Goal: Task Accomplishment & Management: Manage account settings

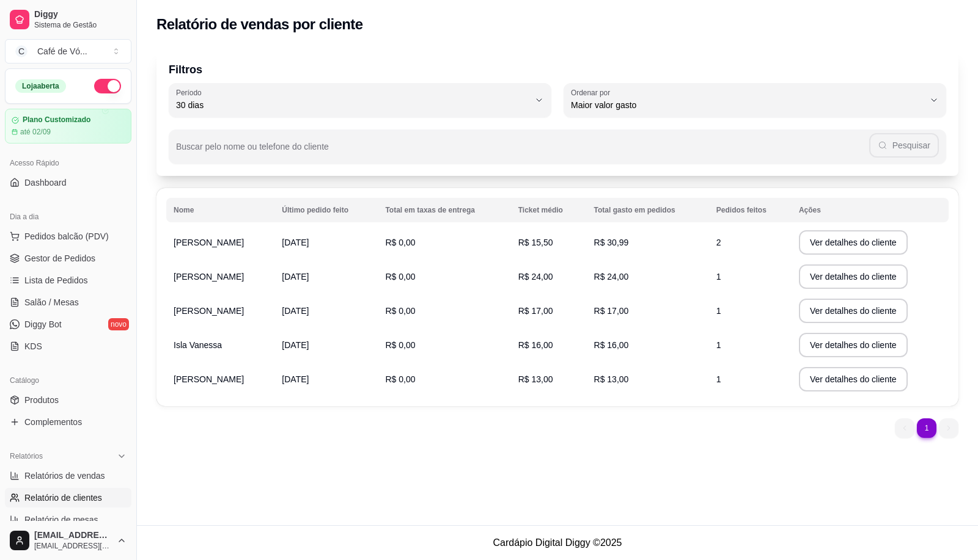
select select "30"
select select "HIGHEST_TOTAL_SPENT_WITH_ORDERS"
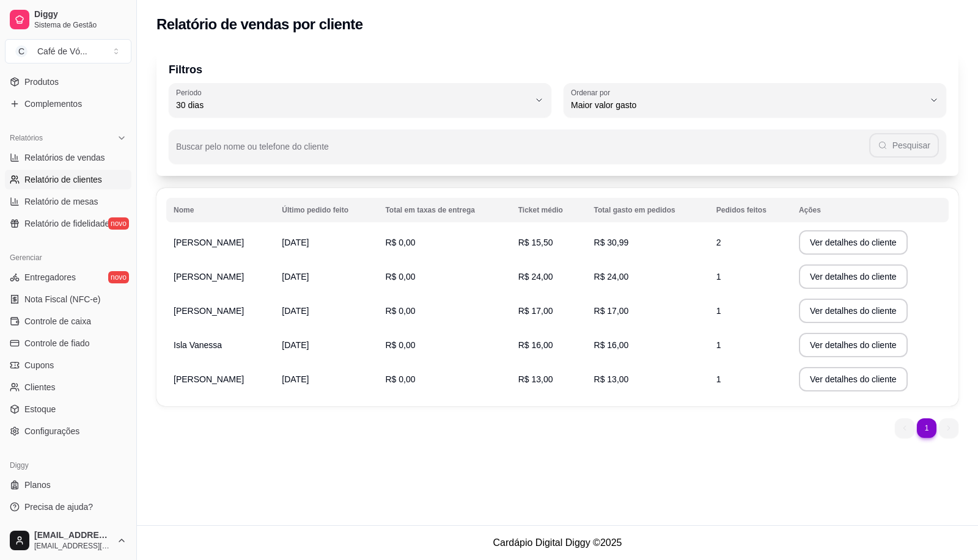
drag, startPoint x: 131, startPoint y: 317, endPoint x: 147, endPoint y: 154, distance: 163.4
click at [147, 153] on div "Diggy Sistema de Gestão C Café de Vó ... Loja aberta Plano Customizado até 02/0…" at bounding box center [489, 280] width 978 height 560
drag, startPoint x: 130, startPoint y: 364, endPoint x: 169, endPoint y: 217, distance: 152.4
click at [169, 218] on div "Diggy Sistema de Gestão C Café de Vó ... Loja aberta Plano Customizado até 02/0…" at bounding box center [489, 280] width 978 height 560
click at [131, 329] on button "Toggle Sidebar" at bounding box center [136, 280] width 10 height 560
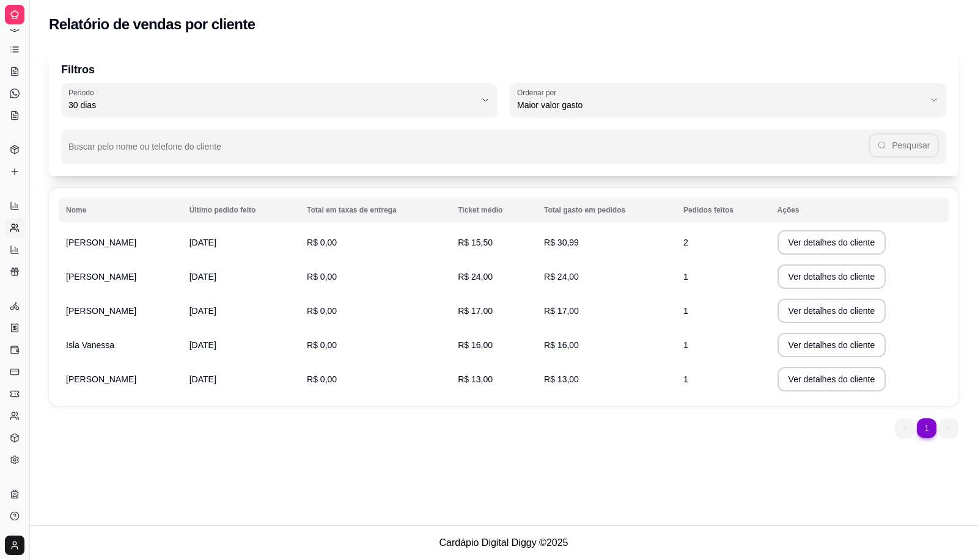
scroll to position [72, 0]
click at [20, 43] on link "Lista de Pedidos" at bounding box center [15, 51] width 20 height 20
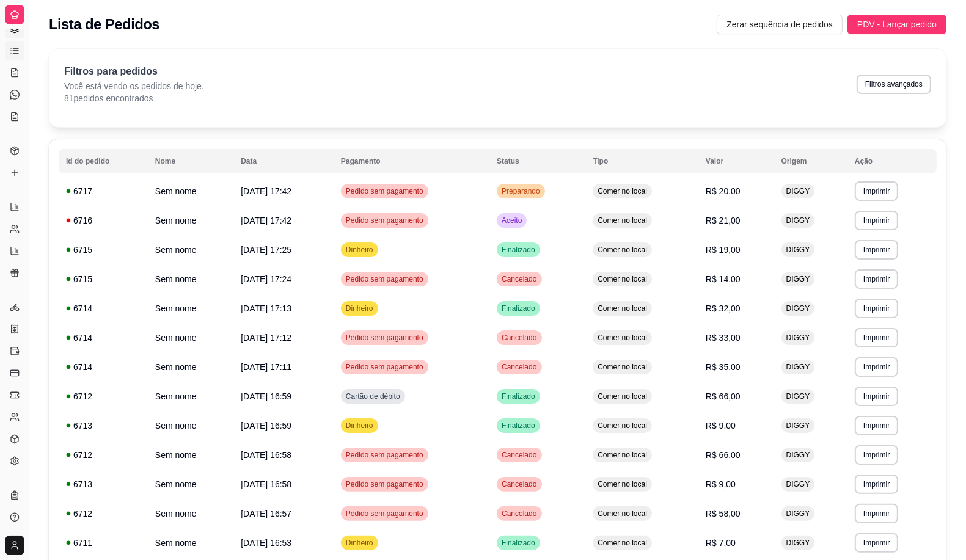
click at [13, 31] on icon at bounding box center [15, 29] width 10 height 10
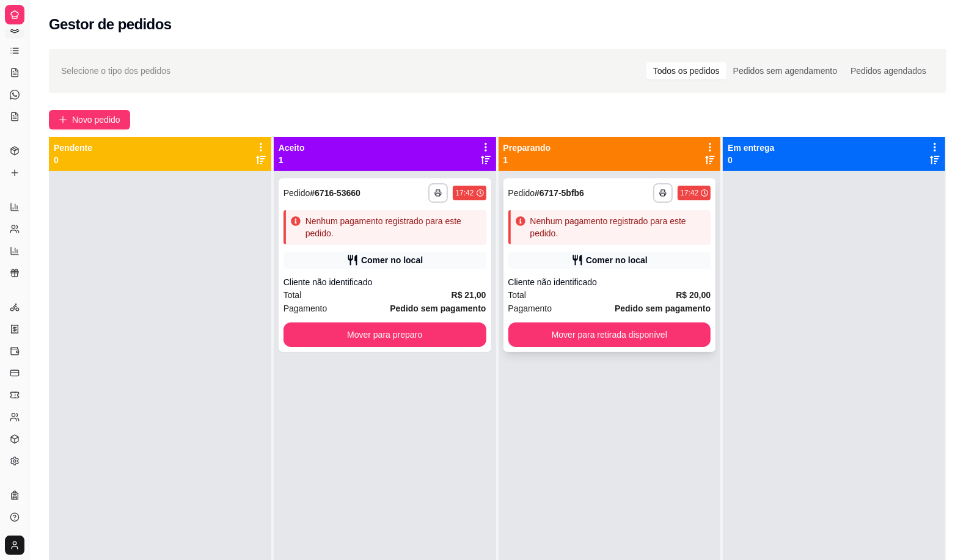
click at [546, 228] on div "Nenhum pagamento registrado para este pedido." at bounding box center [619, 227] width 176 height 24
click at [331, 225] on div "Nenhum pagamento registrado para este pedido." at bounding box center [394, 227] width 176 height 24
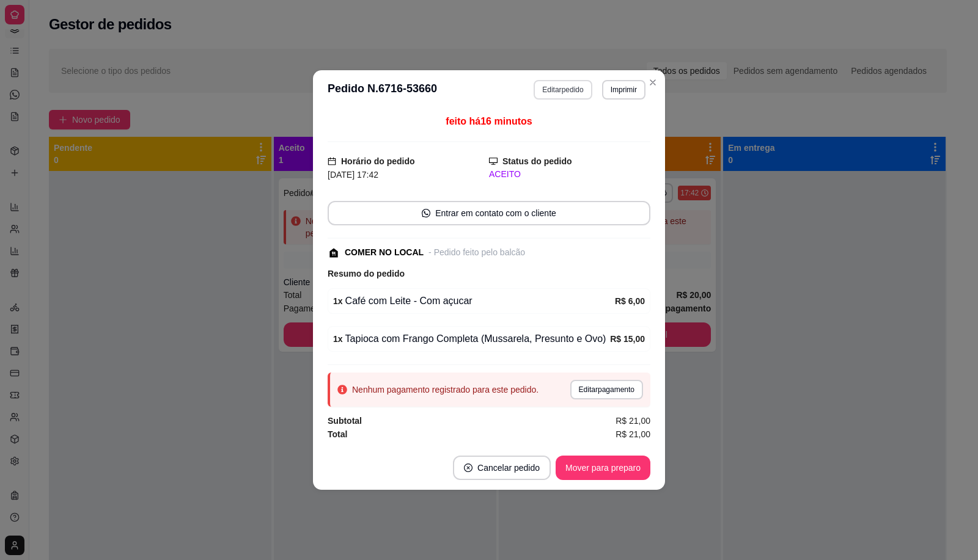
click at [578, 89] on button "Editar pedido" at bounding box center [563, 90] width 58 height 20
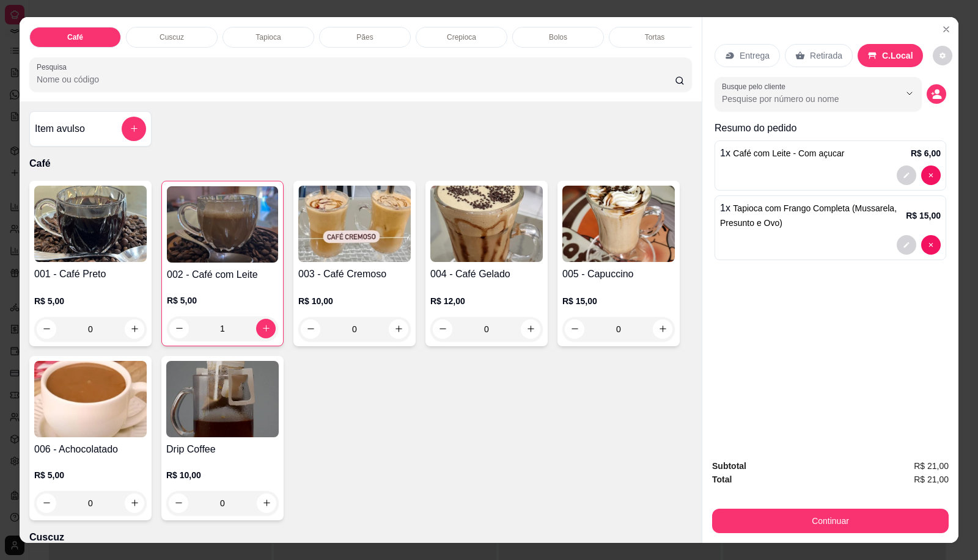
click at [373, 31] on div "Pães" at bounding box center [365, 37] width 92 height 21
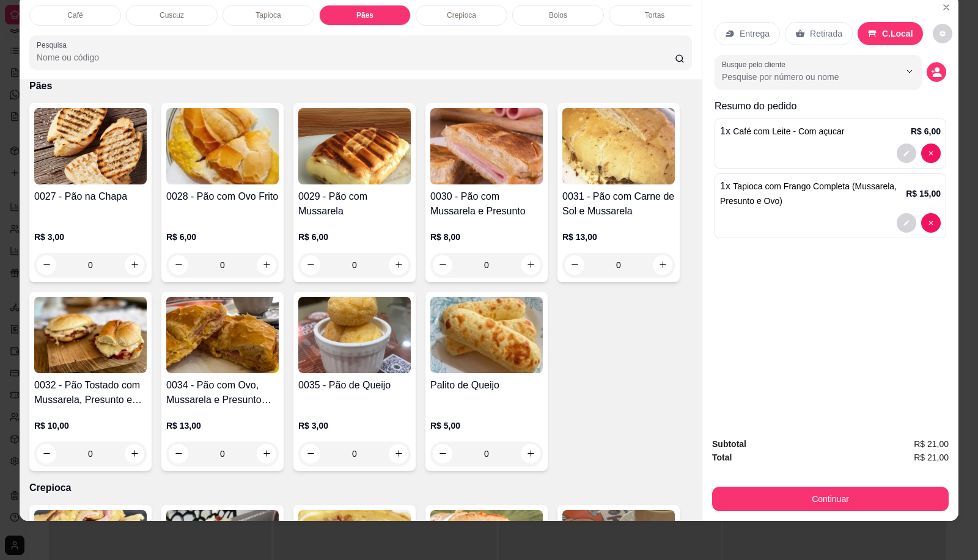
click at [365, 446] on input "0" at bounding box center [354, 454] width 68 height 24
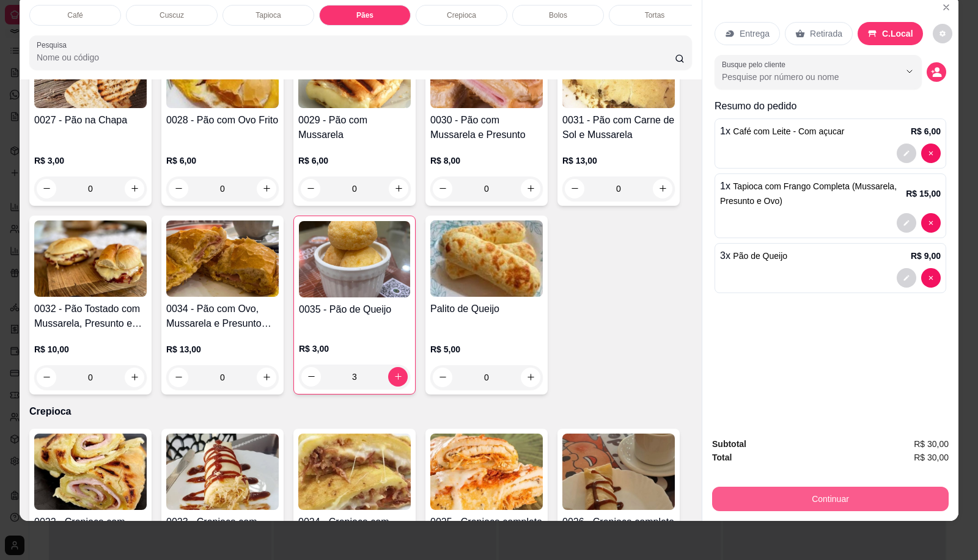
type input "3"
click at [870, 491] on button "Continuar" at bounding box center [830, 499] width 237 height 24
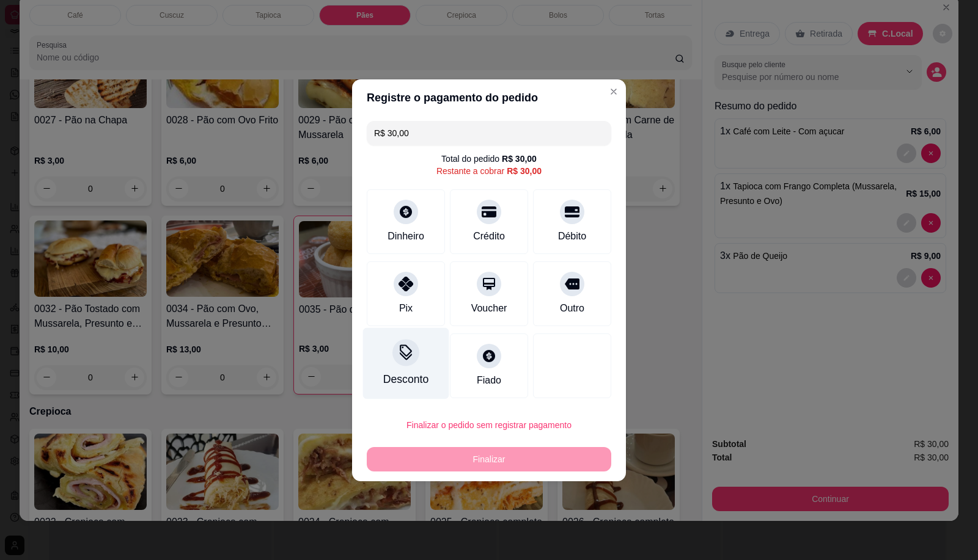
click at [399, 373] on div "Desconto" at bounding box center [405, 380] width 45 height 16
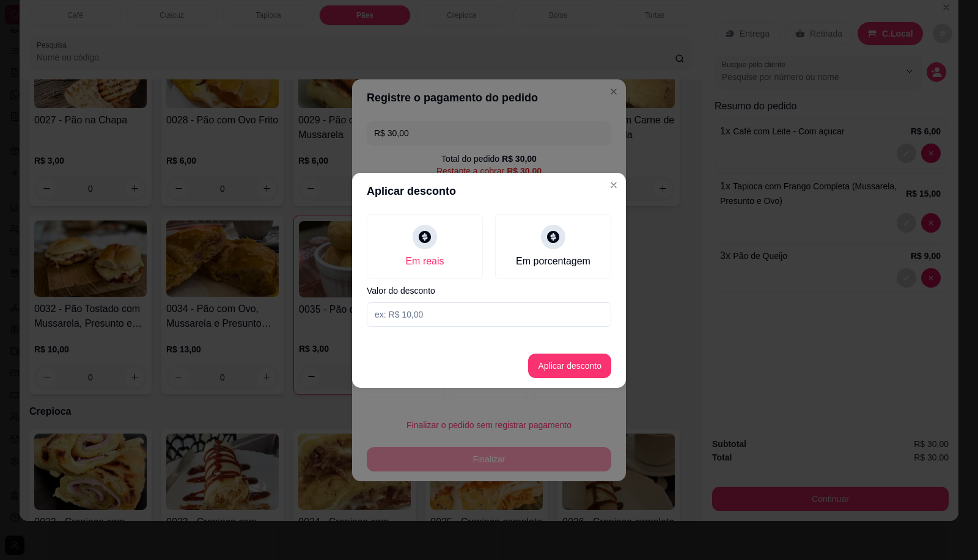
click at [447, 316] on input at bounding box center [489, 315] width 244 height 24
type input "4,00"
click at [582, 377] on button "Aplicar desconto" at bounding box center [570, 366] width 80 height 24
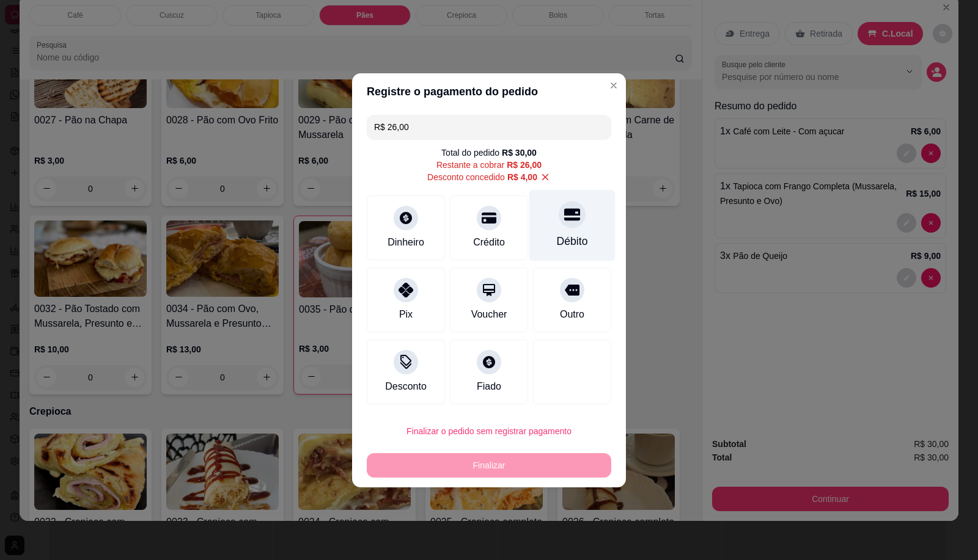
click at [579, 227] on div "Débito" at bounding box center [572, 225] width 86 height 72
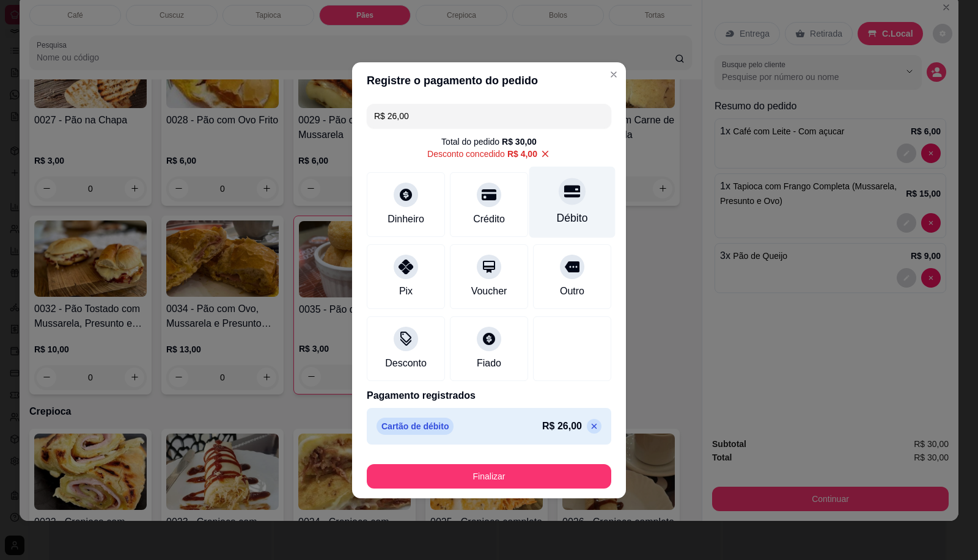
type input "R$ 0,00"
click at [471, 462] on div "Finalizar" at bounding box center [489, 474] width 244 height 29
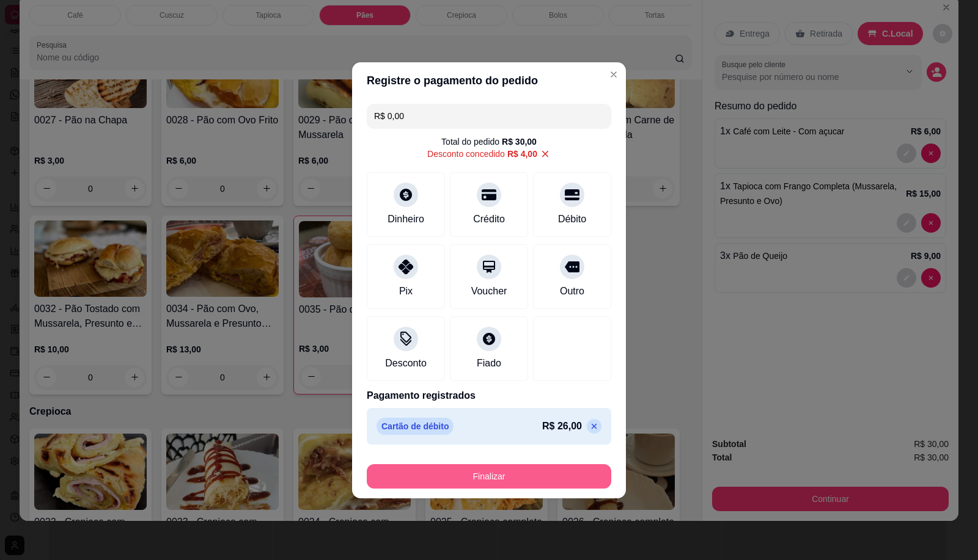
click at [472, 465] on div "Finalizar" at bounding box center [489, 474] width 244 height 29
click at [476, 474] on button "Finalizar" at bounding box center [488, 477] width 237 height 24
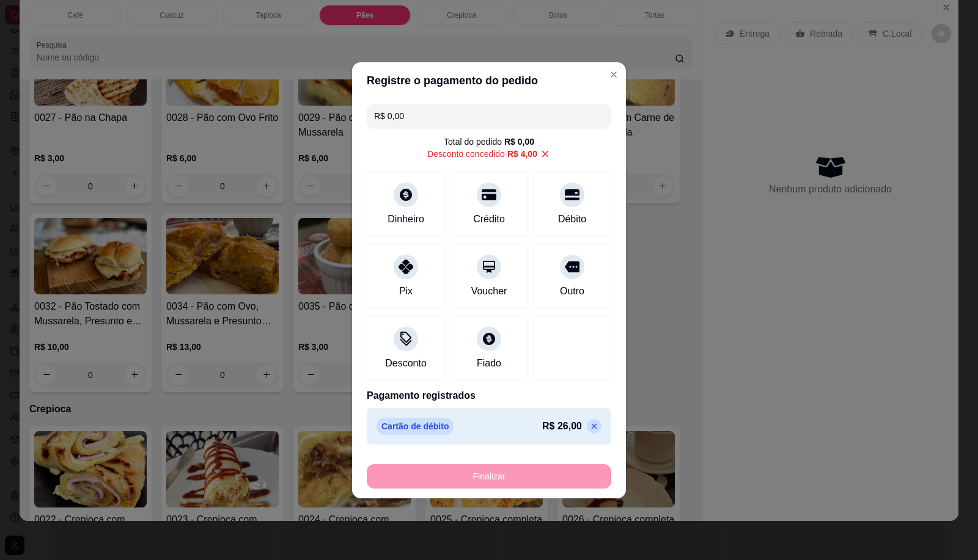
type input "0"
type input "-R$ 30,00"
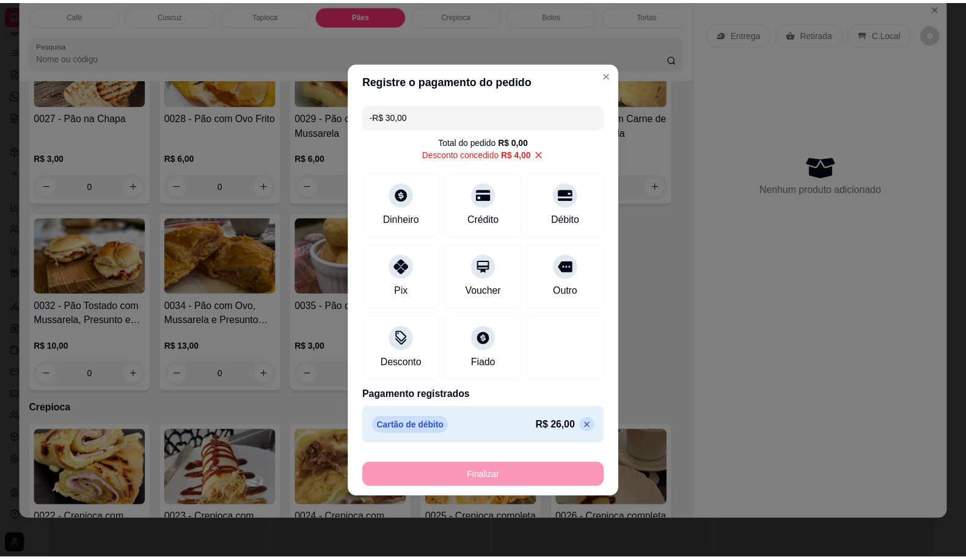
scroll to position [1309, 0]
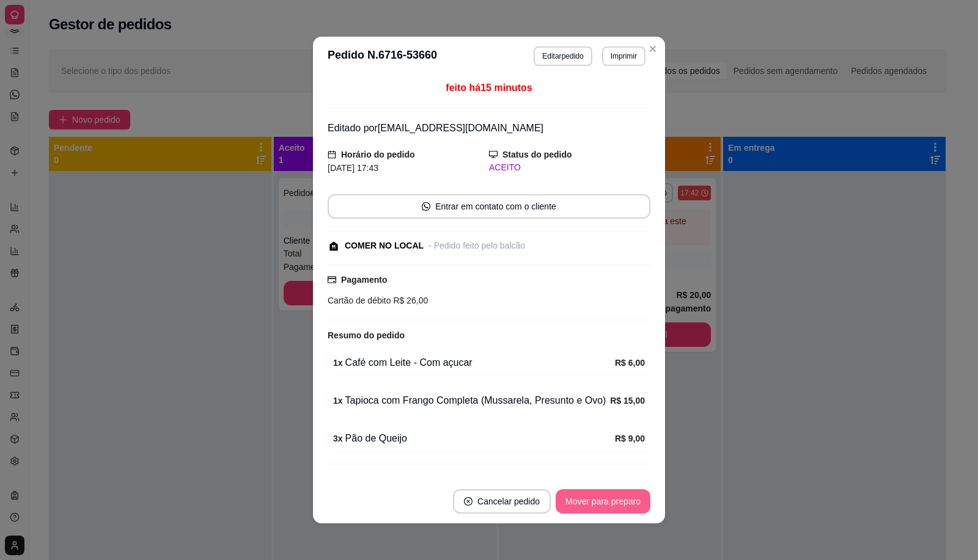
click at [628, 493] on button "Mover para preparo" at bounding box center [603, 502] width 95 height 24
click at [628, 493] on div "Mover para preparo" at bounding box center [594, 502] width 112 height 24
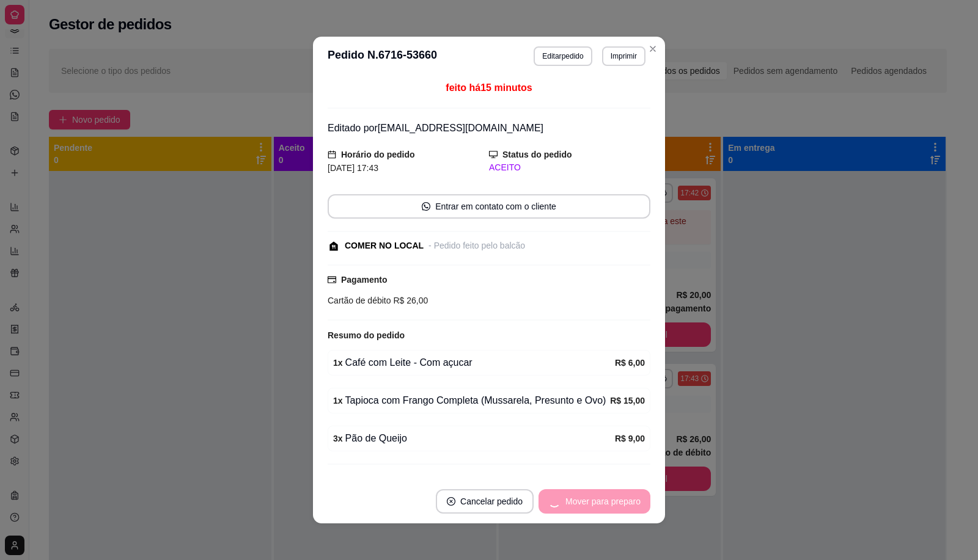
click at [628, 493] on div "Mover para preparo" at bounding box center [594, 502] width 112 height 24
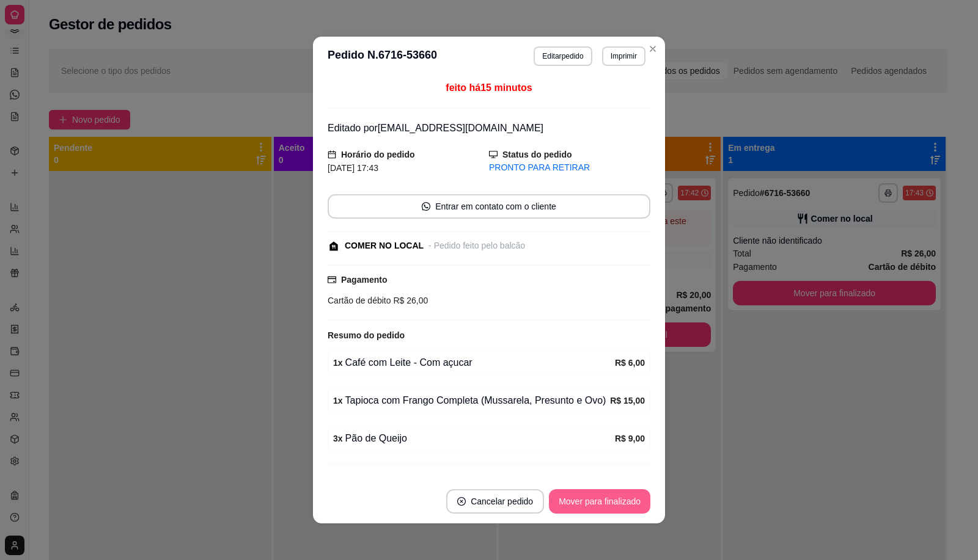
click at [628, 494] on button "Mover para finalizado" at bounding box center [599, 502] width 101 height 24
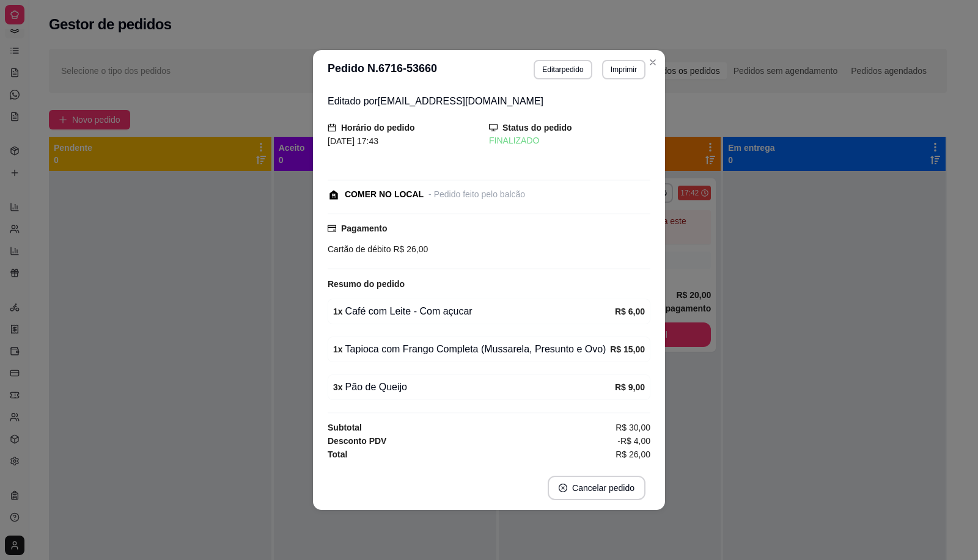
click at [630, 503] on footer "Cancelar pedido" at bounding box center [489, 488] width 352 height 44
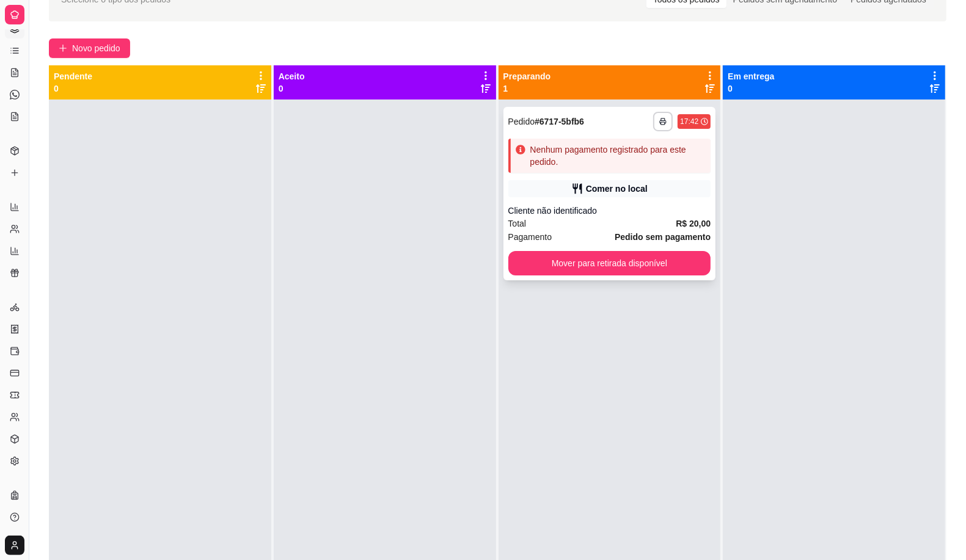
scroll to position [35, 0]
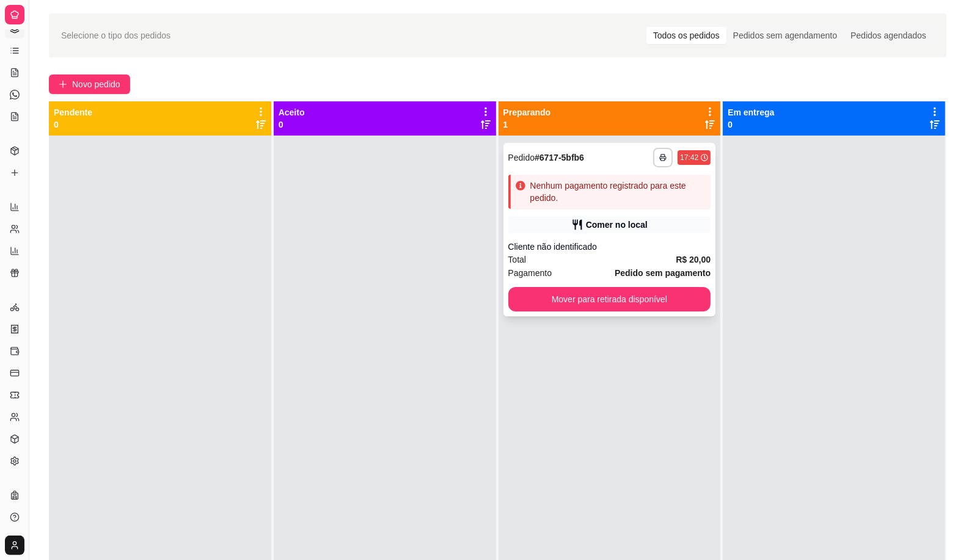
click at [520, 180] on div "**********" at bounding box center [610, 230] width 213 height 174
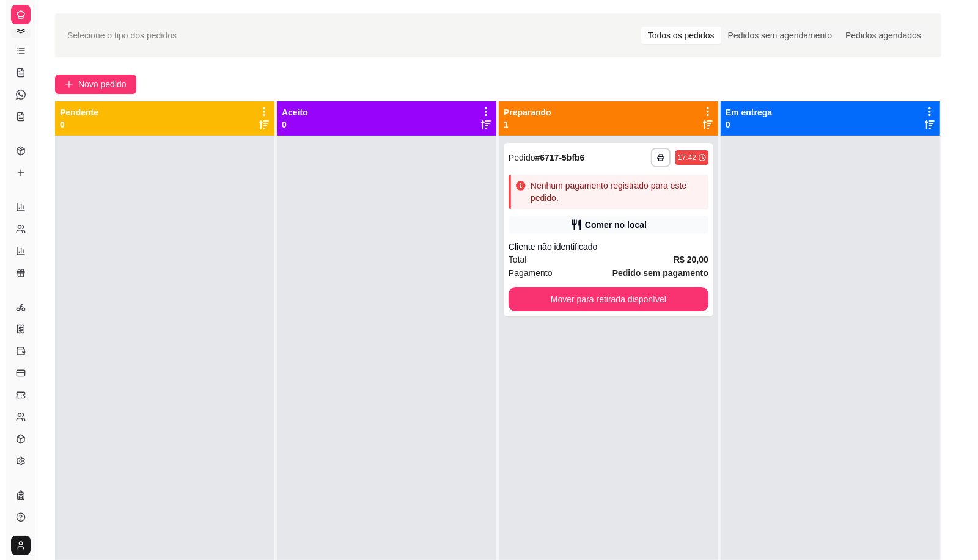
scroll to position [0, 0]
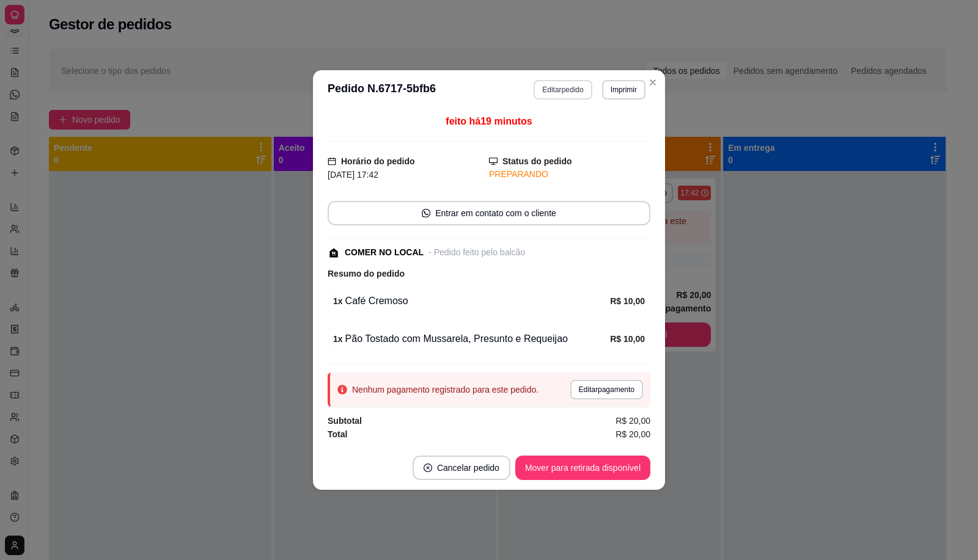
click at [573, 94] on button "Editar pedido" at bounding box center [563, 90] width 58 height 20
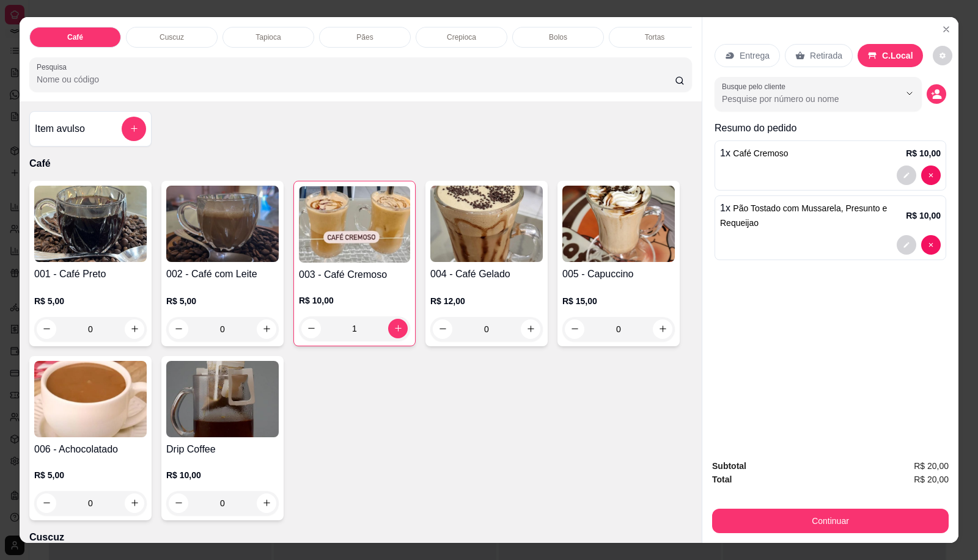
scroll to position [0, 476]
click at [307, 31] on div "Salgados" at bounding box center [276, 37] width 92 height 21
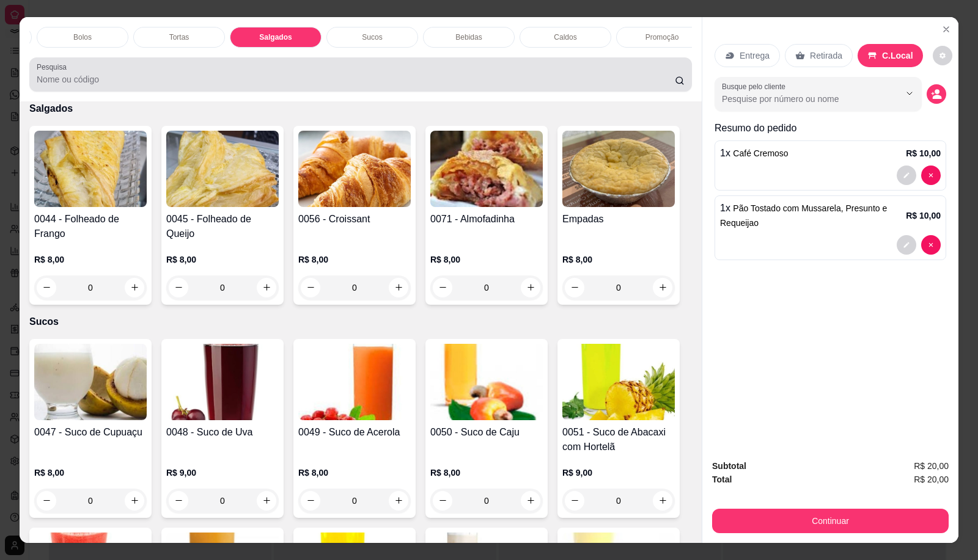
scroll to position [28, 0]
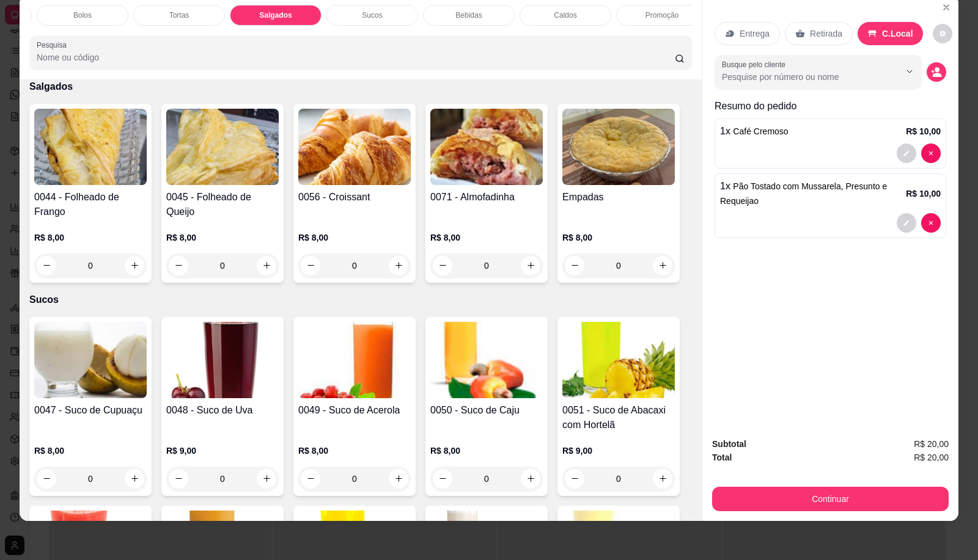
click at [251, 236] on p "R$ 8,00" at bounding box center [222, 238] width 112 height 12
click at [358, 156] on img at bounding box center [354, 147] width 112 height 76
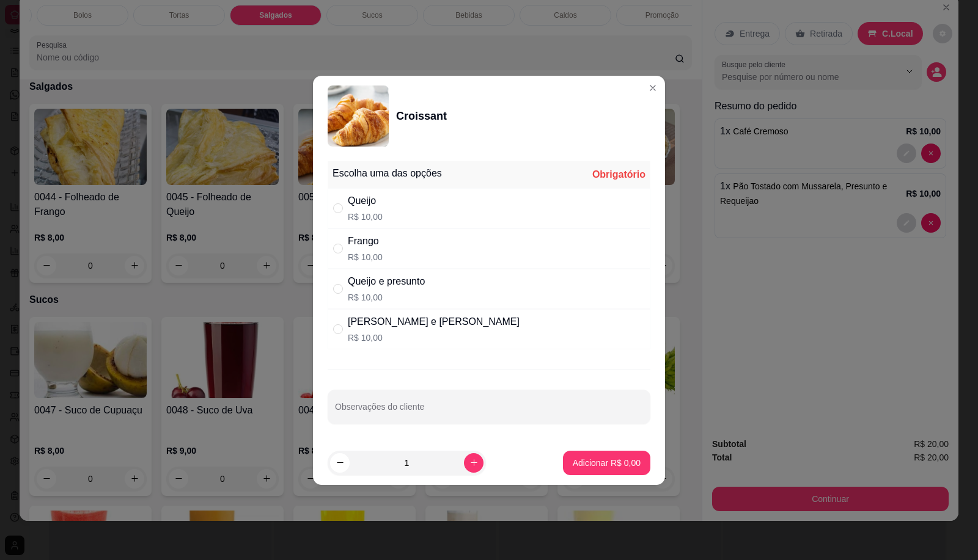
click at [441, 207] on div "Queijo R$ 10,00" at bounding box center [489, 208] width 323 height 40
radio input "true"
click at [432, 465] on input "1" at bounding box center [407, 463] width 114 height 24
type input "2"
click at [599, 458] on p "Adicionar R$ 20,00" at bounding box center [604, 463] width 71 height 12
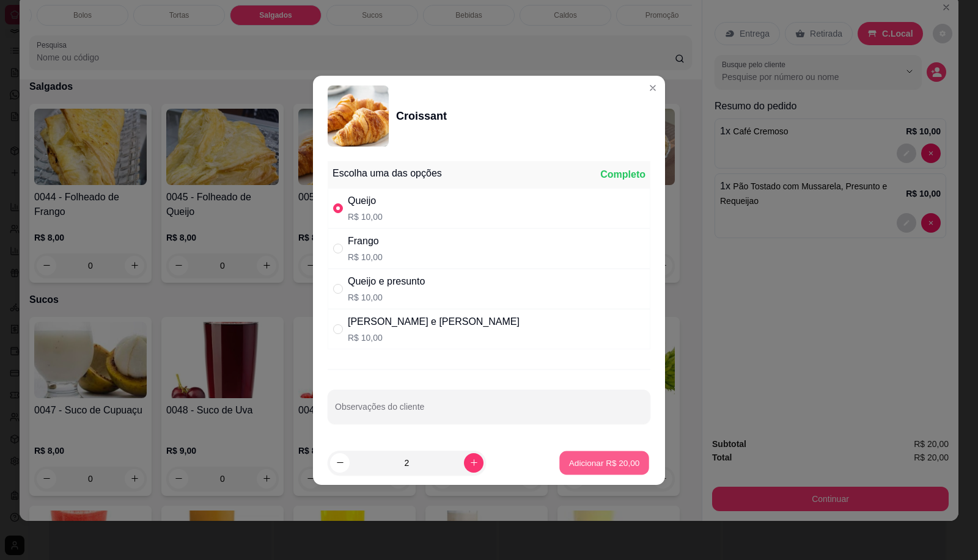
type input "2"
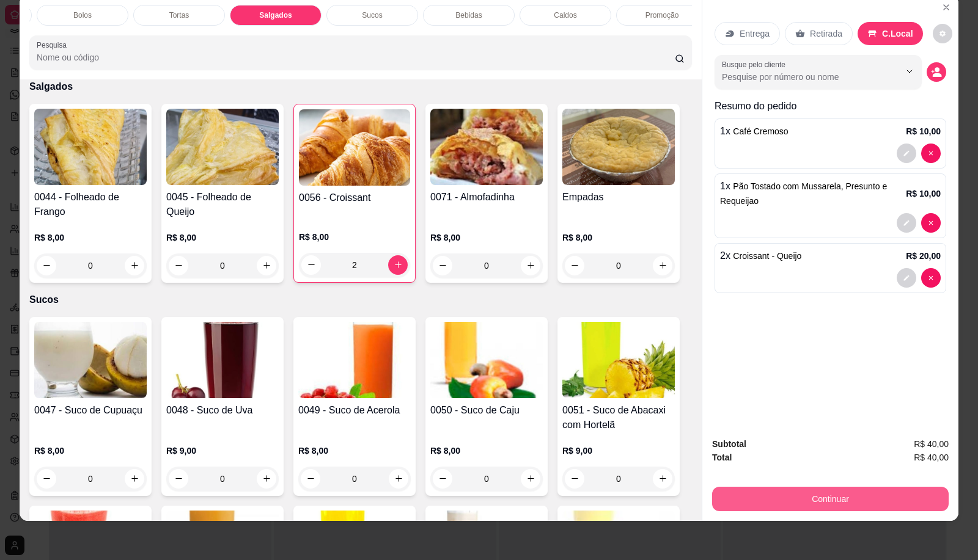
click at [762, 487] on button "Continuar" at bounding box center [830, 499] width 237 height 24
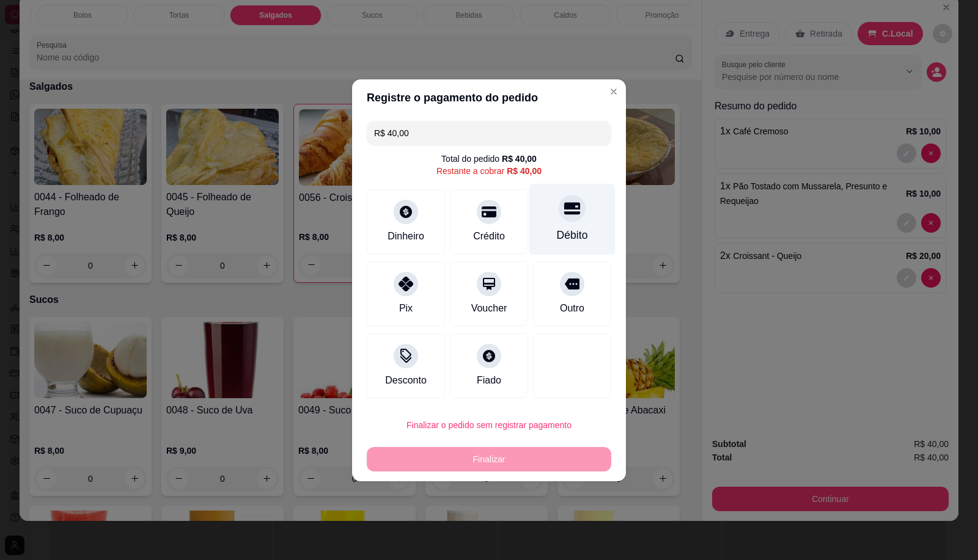
click at [568, 226] on div "Débito" at bounding box center [572, 219] width 86 height 72
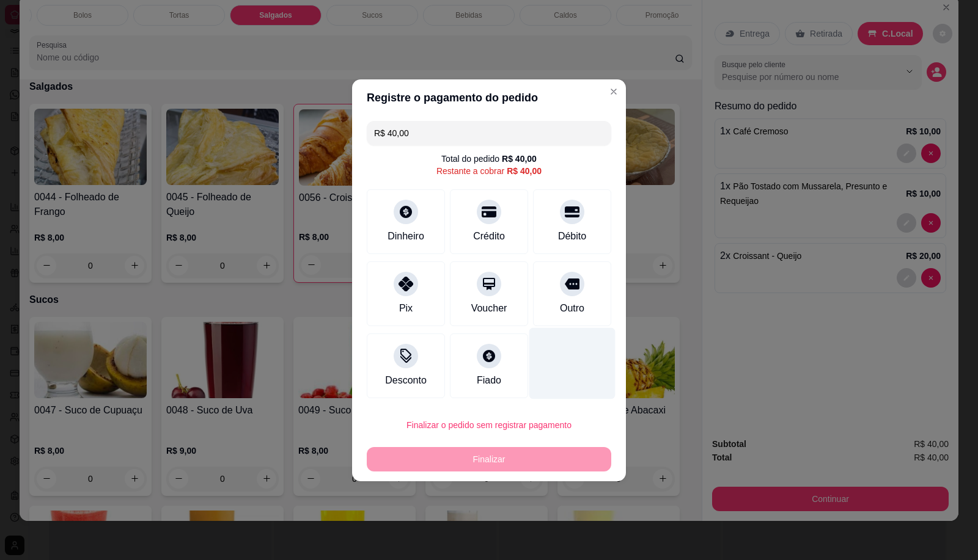
type input "R$ 0,00"
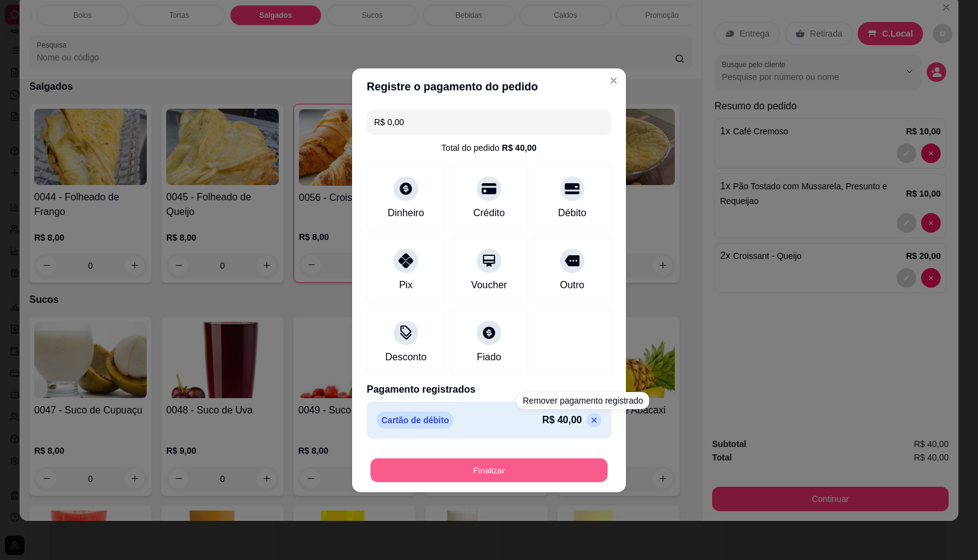
click at [564, 483] on div "Finalizar" at bounding box center [489, 470] width 244 height 24
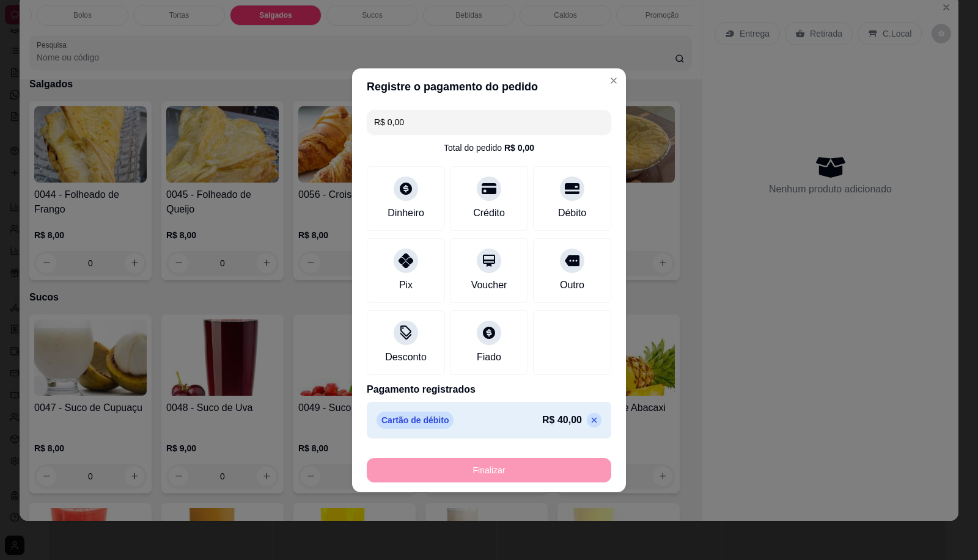
type input "0"
type input "-R$ 40,00"
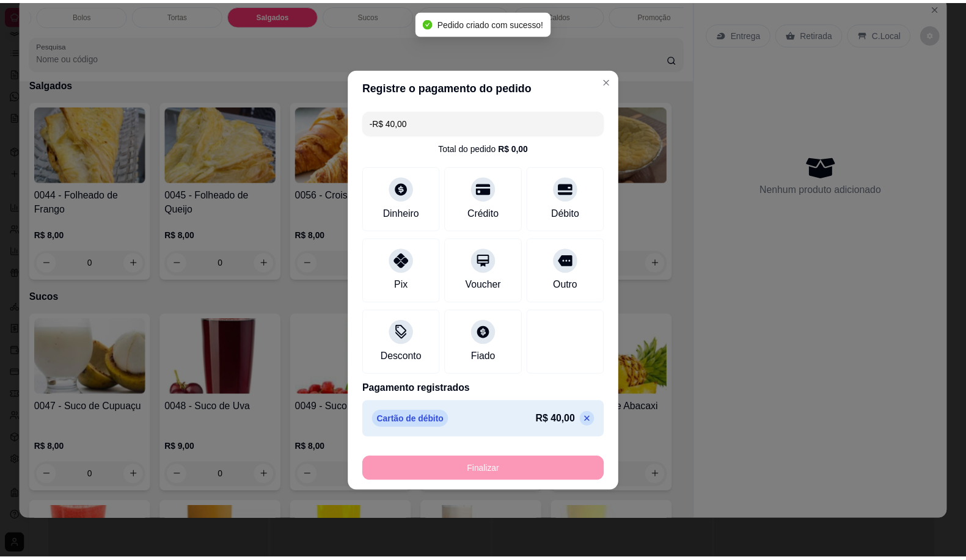
scroll to position [2622, 0]
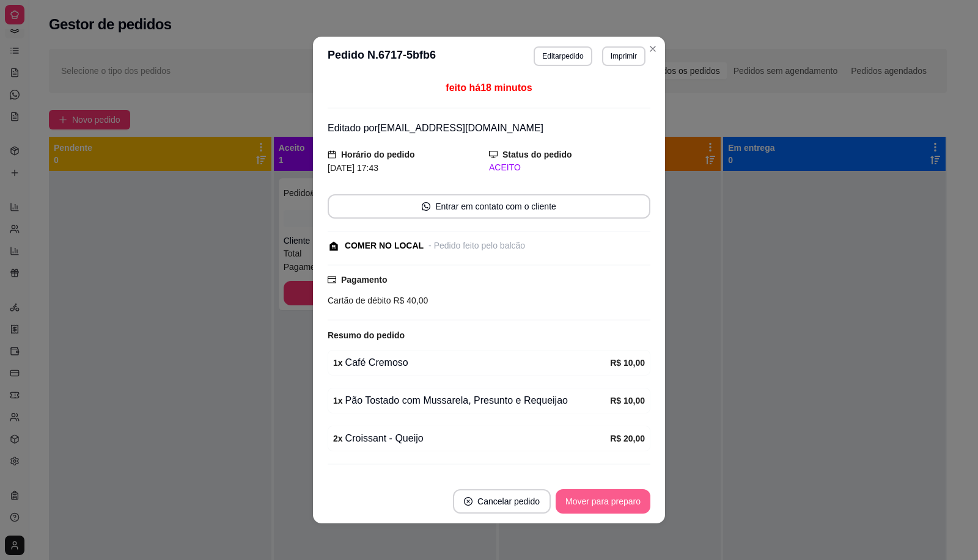
click at [609, 510] on button "Mover para preparo" at bounding box center [603, 502] width 95 height 24
click at [609, 510] on div "Mover para preparo" at bounding box center [603, 502] width 95 height 24
click at [609, 510] on div "Mover para preparo" at bounding box center [594, 502] width 112 height 24
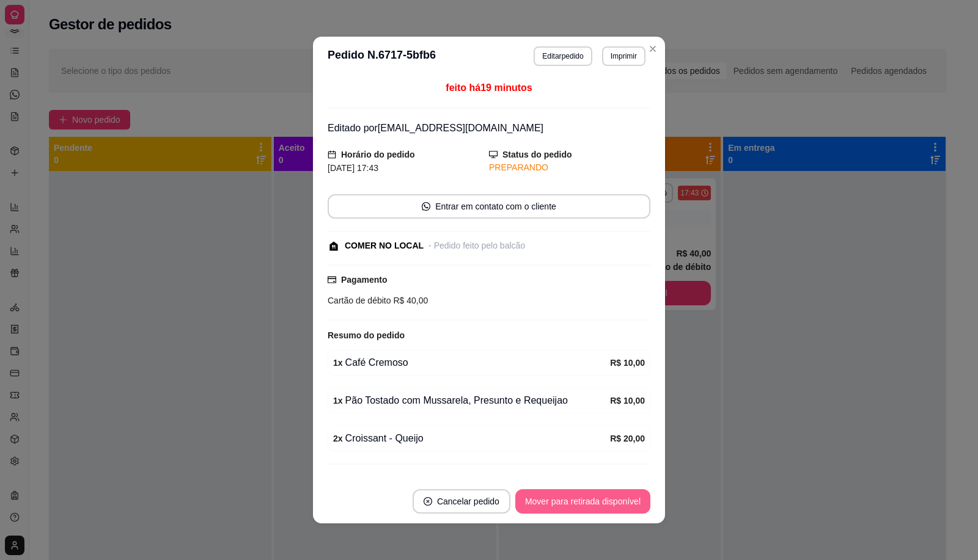
click at [609, 510] on button "Mover para retirada disponível" at bounding box center [582, 502] width 135 height 24
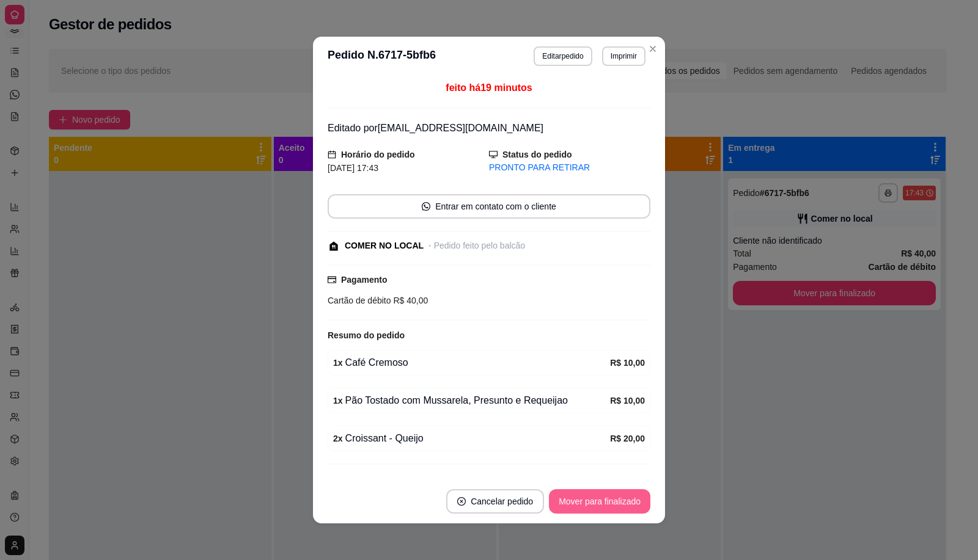
click at [609, 509] on button "Mover para finalizado" at bounding box center [599, 502] width 101 height 24
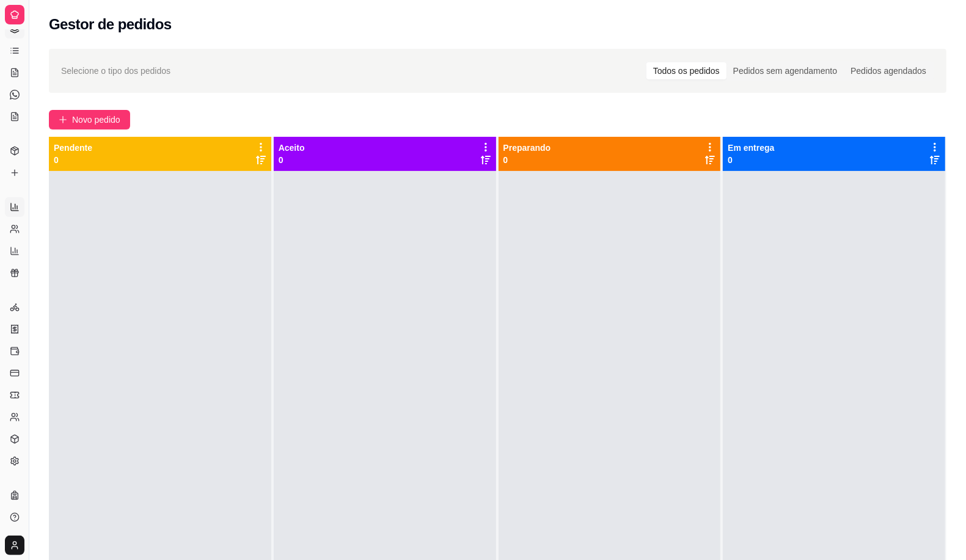
click at [16, 205] on icon at bounding box center [15, 207] width 10 height 10
select select "ALL"
select select "0"
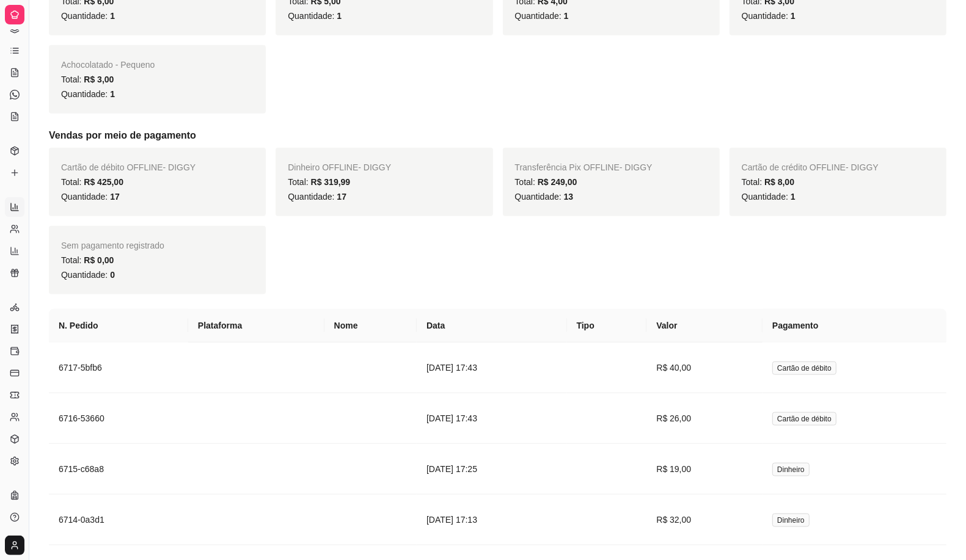
scroll to position [1253, 0]
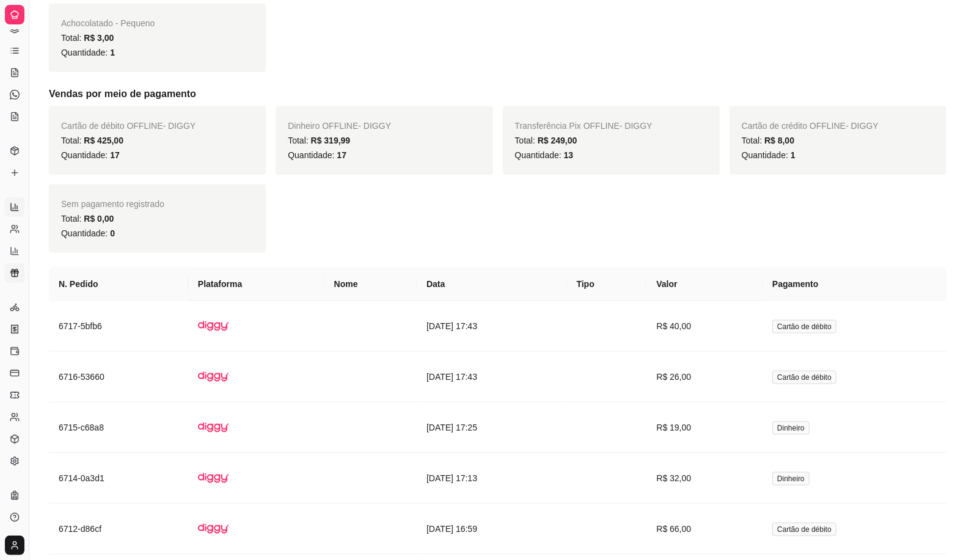
click at [18, 263] on link "Relatório de fidelidade novo" at bounding box center [15, 273] width 20 height 20
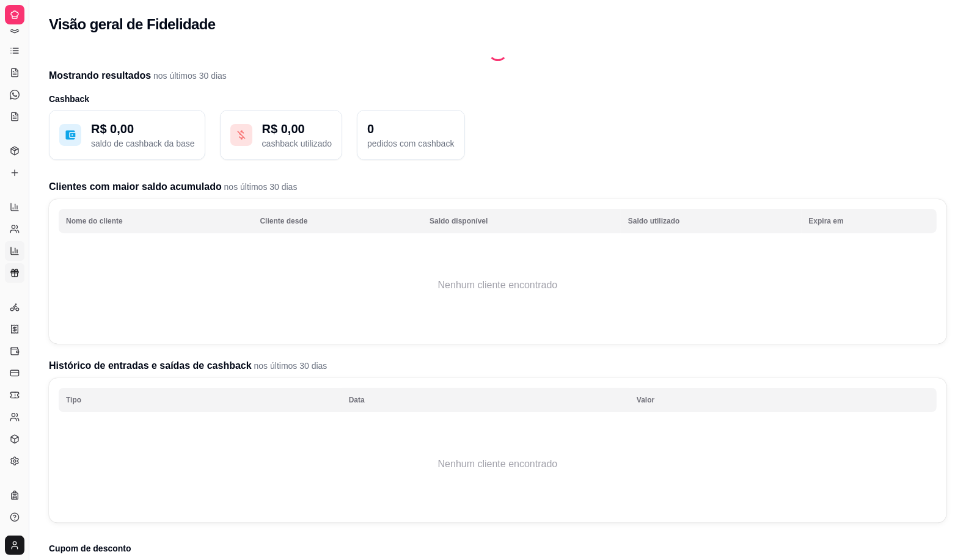
click at [10, 254] on icon at bounding box center [15, 251] width 10 height 10
select select "TOTAL_OF_ORDERS"
select select "7"
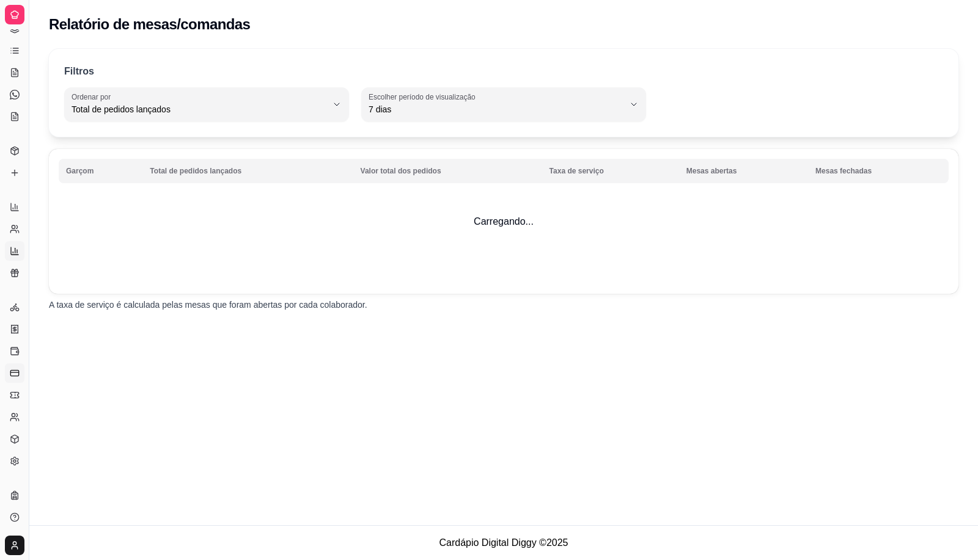
click at [17, 375] on icon at bounding box center [15, 374] width 10 height 10
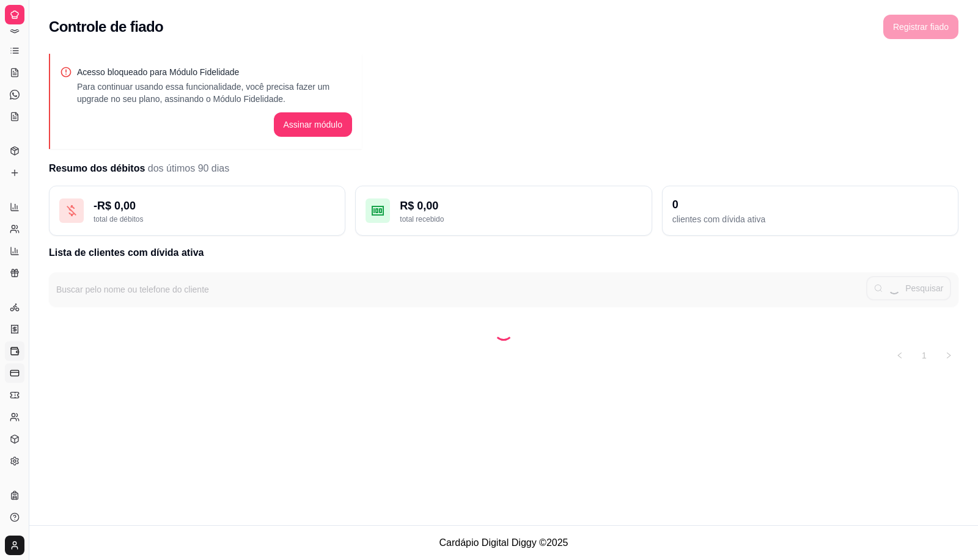
click at [16, 353] on icon at bounding box center [15, 352] width 10 height 10
